Goal: Use online tool/utility: Utilize a website feature to perform a specific function

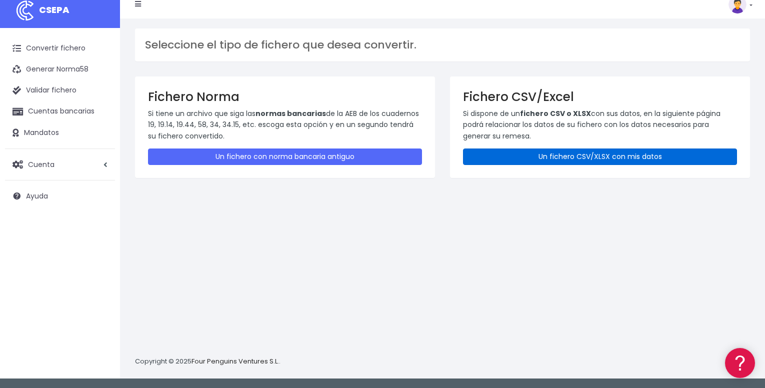
click at [586, 154] on link "Un fichero CSV/XLSX con mis datos" at bounding box center [600, 157] width 274 height 17
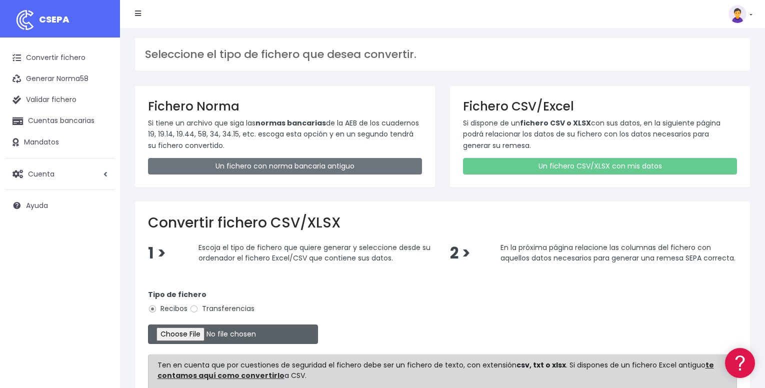
click at [193, 334] on input "file" at bounding box center [233, 335] width 170 height 20
type input "C:\fakepath\REMESAFERNANDEZLATORRE.xltx.xlsx"
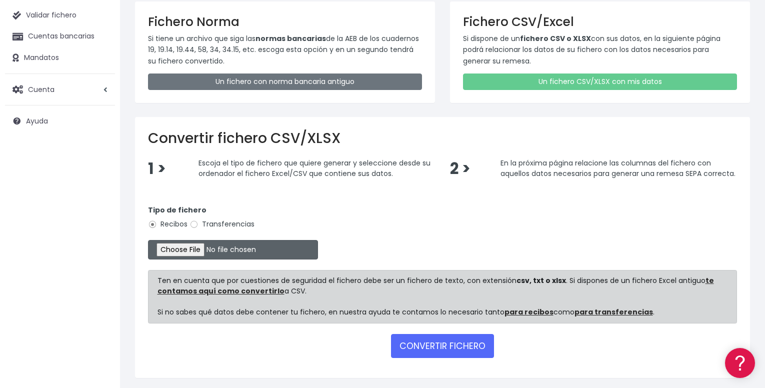
scroll to position [118, 0]
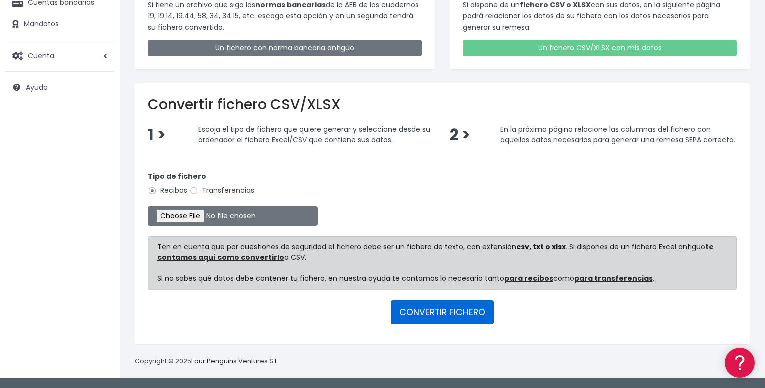
click at [455, 317] on button "CONVERTIR FICHERO" at bounding box center [442, 313] width 103 height 24
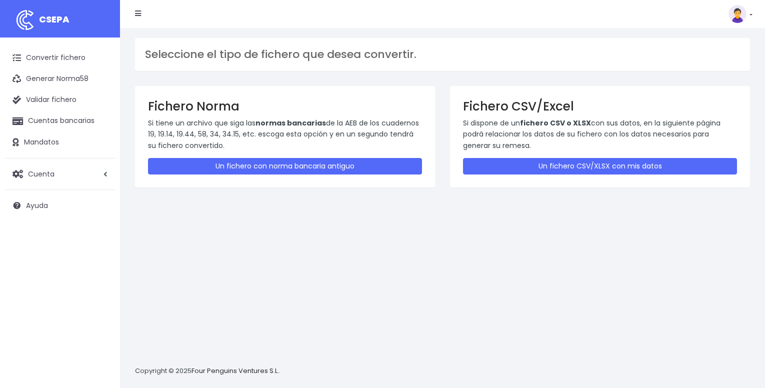
scroll to position [10, 0]
click at [72, 54] on link "Convertir fichero" at bounding box center [60, 58] width 110 height 21
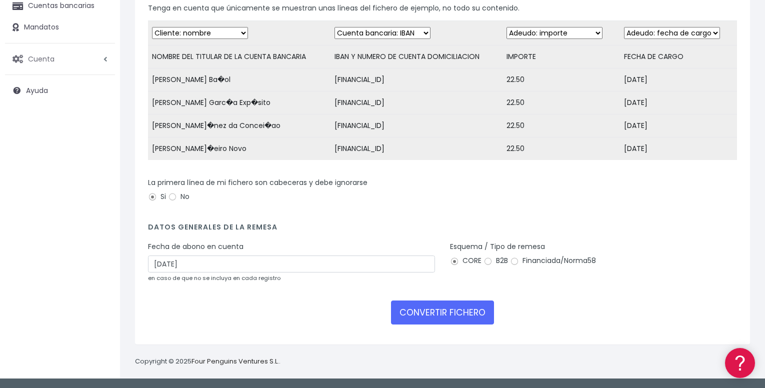
click at [36, 54] on span "Cuenta" at bounding box center [41, 59] width 27 height 10
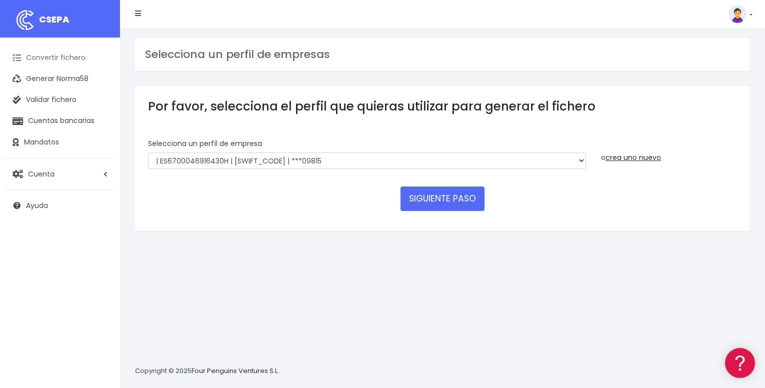
click at [63, 57] on link "Convertir fichero" at bounding box center [60, 58] width 110 height 21
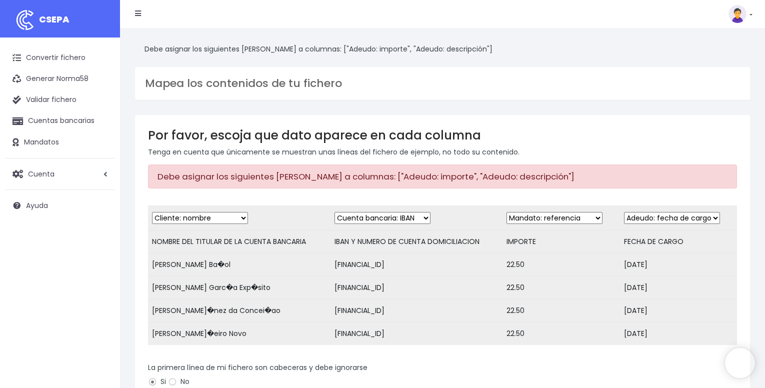
select select "date"
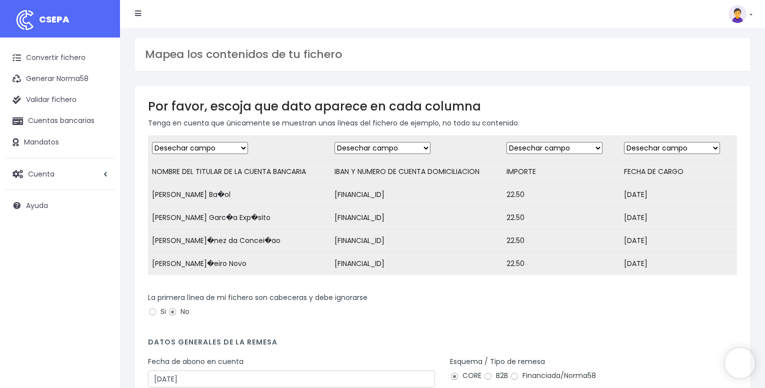
scroll to position [123, 0]
